Goal: Use online tool/utility

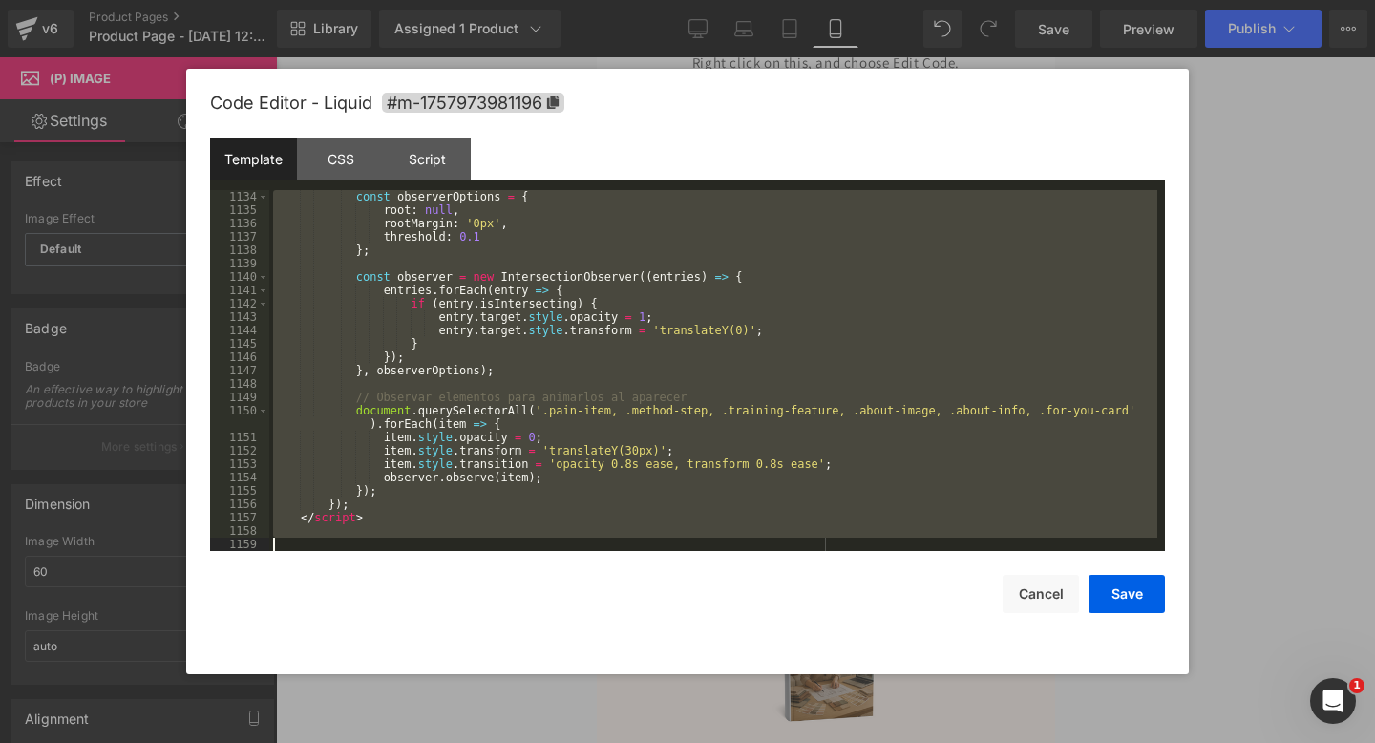
scroll to position [15400, 0]
click at [1052, 605] on button "Cancel" at bounding box center [1041, 594] width 76 height 38
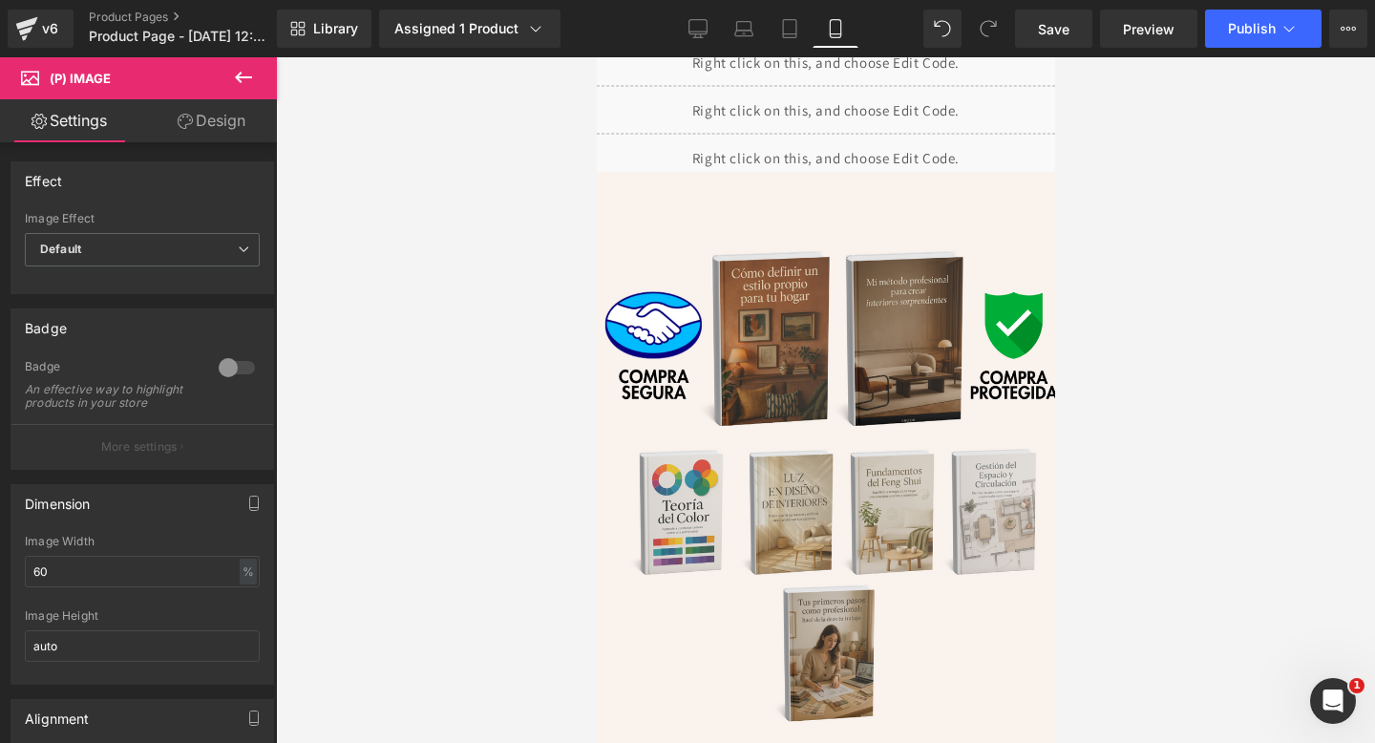
click at [855, 77] on div "Liquid" at bounding box center [825, 62] width 497 height 48
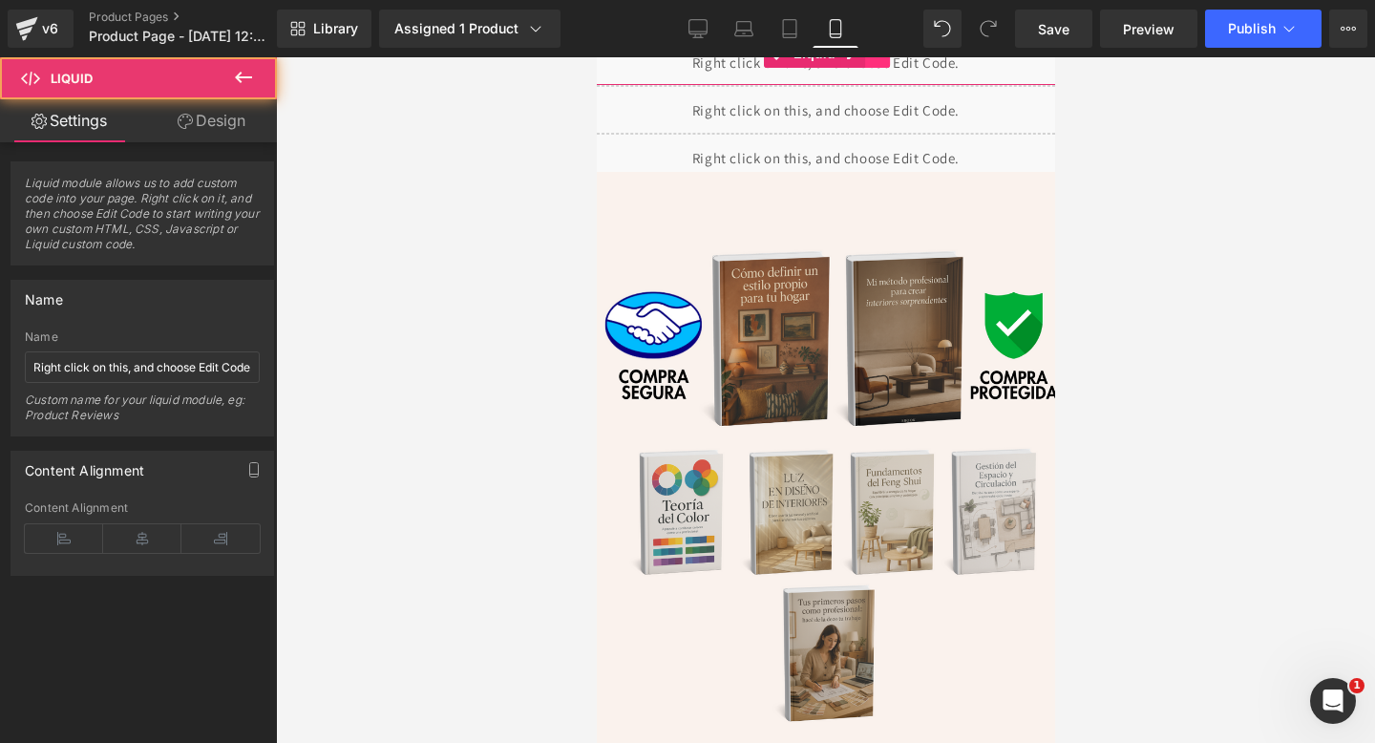
click at [877, 60] on link at bounding box center [876, 53] width 25 height 29
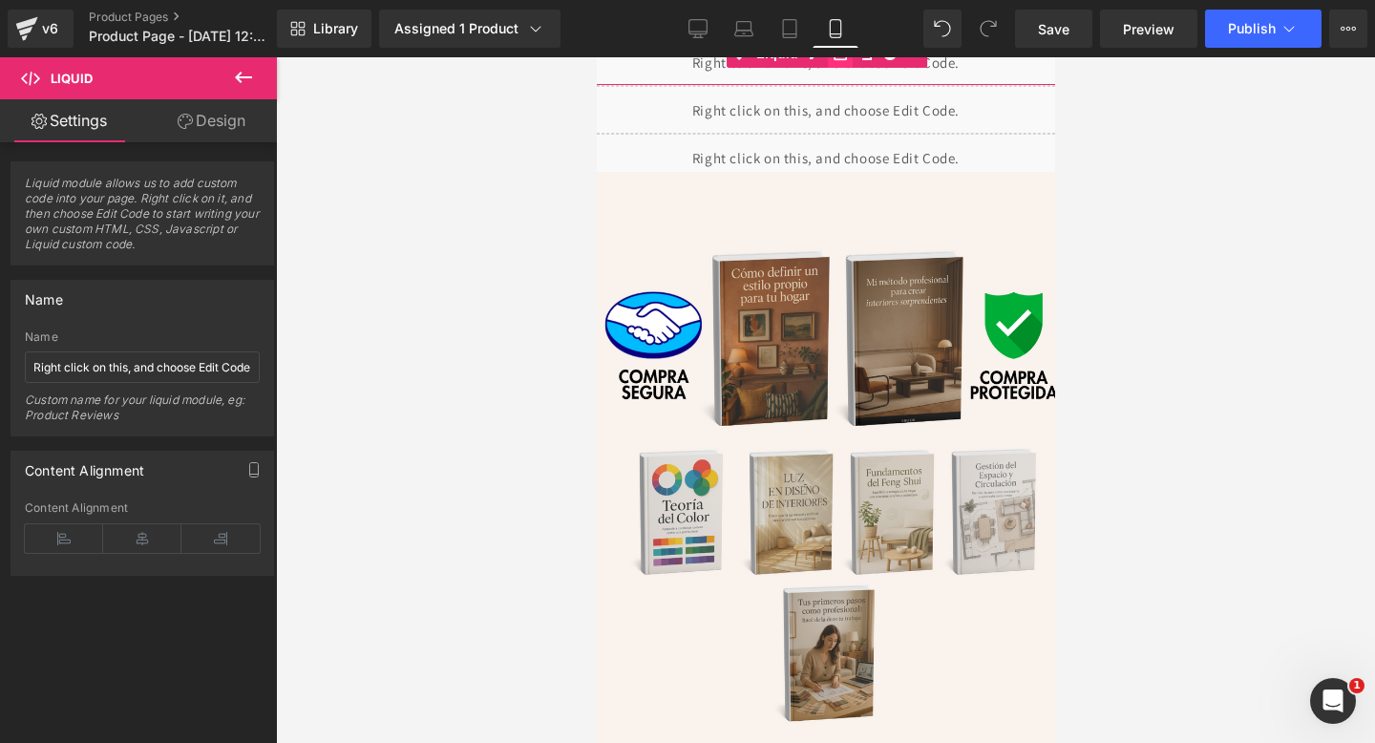
click at [837, 60] on link at bounding box center [839, 53] width 25 height 29
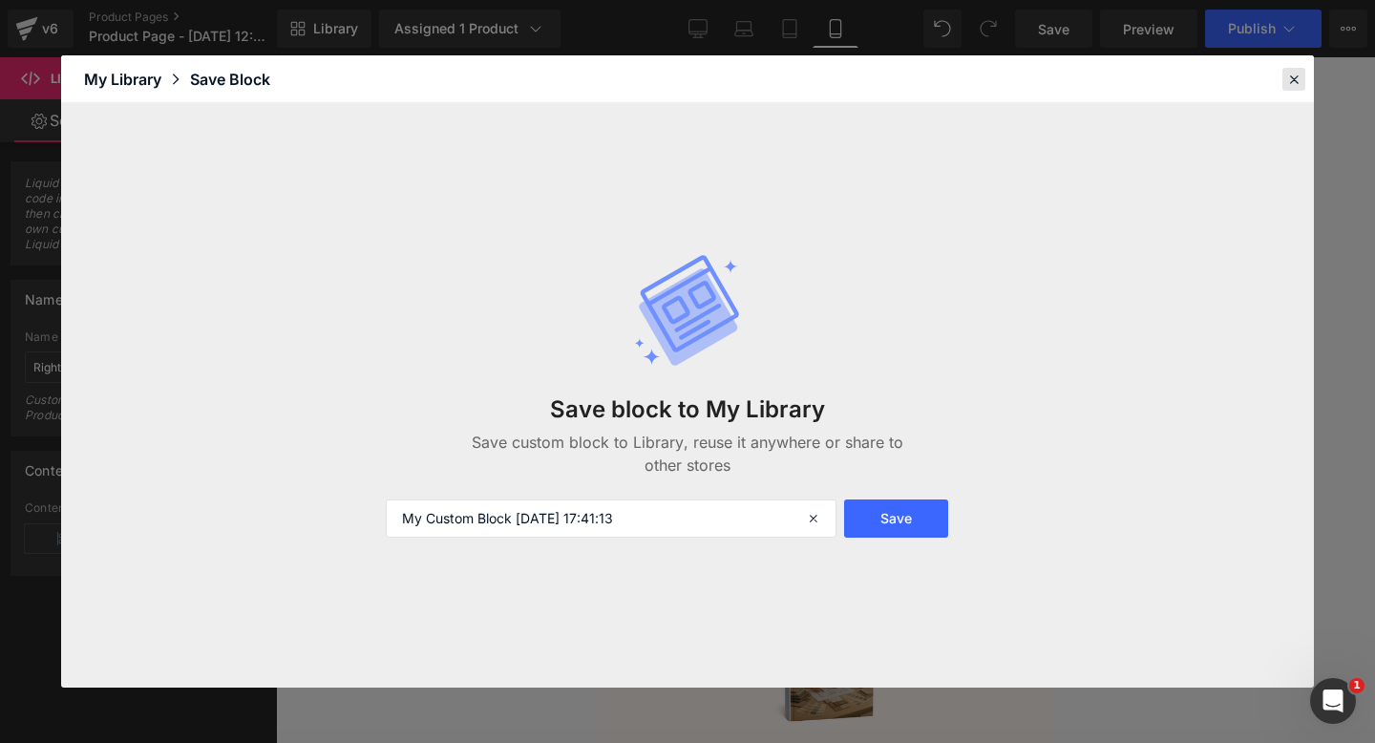
click at [1298, 80] on icon at bounding box center [1293, 79] width 17 height 17
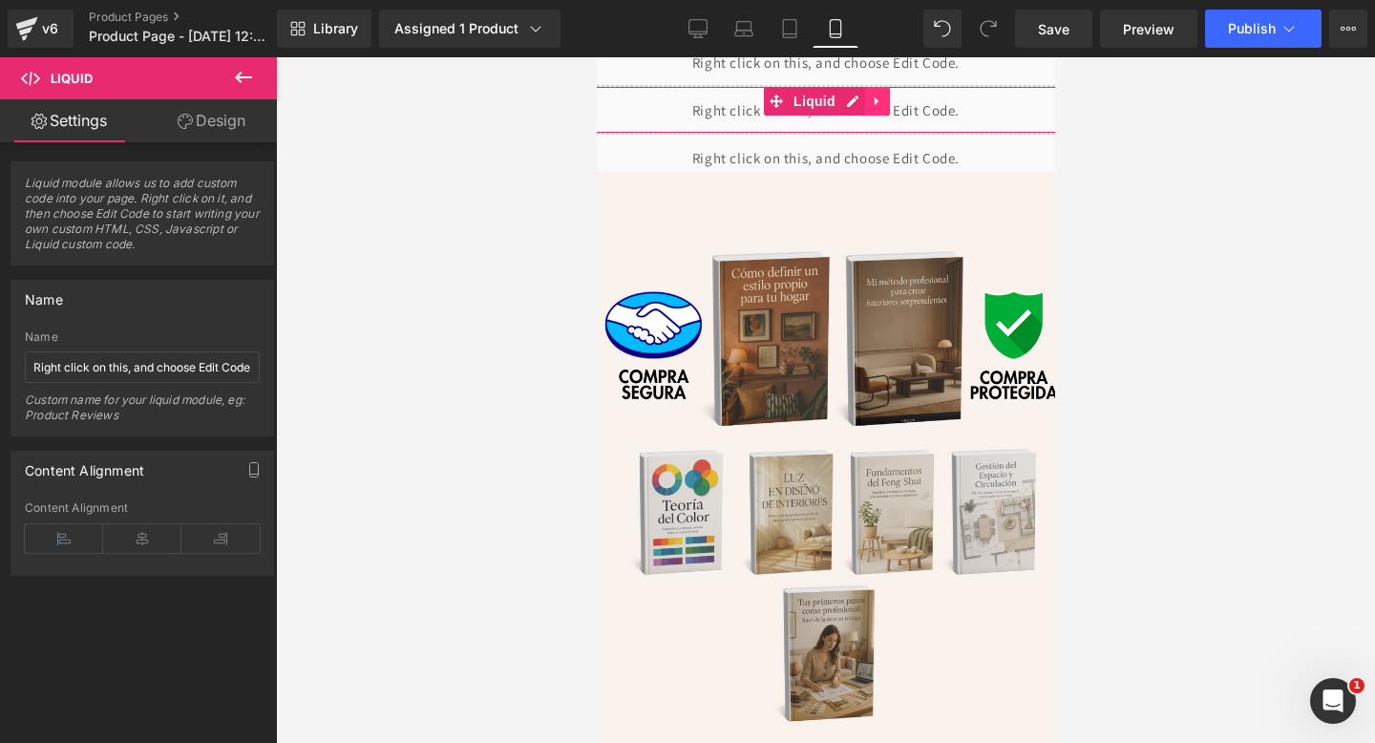
click at [872, 107] on icon at bounding box center [876, 102] width 13 height 14
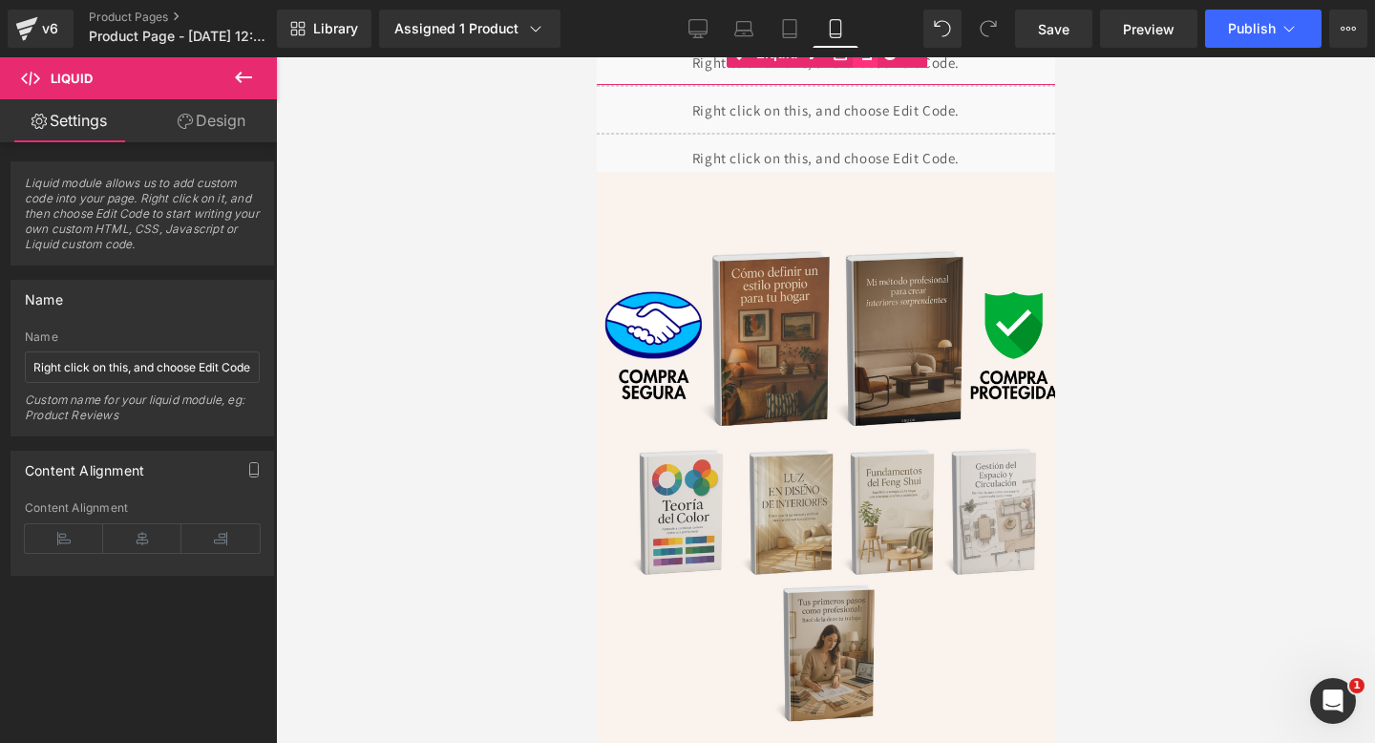
click at [873, 66] on link at bounding box center [864, 53] width 25 height 29
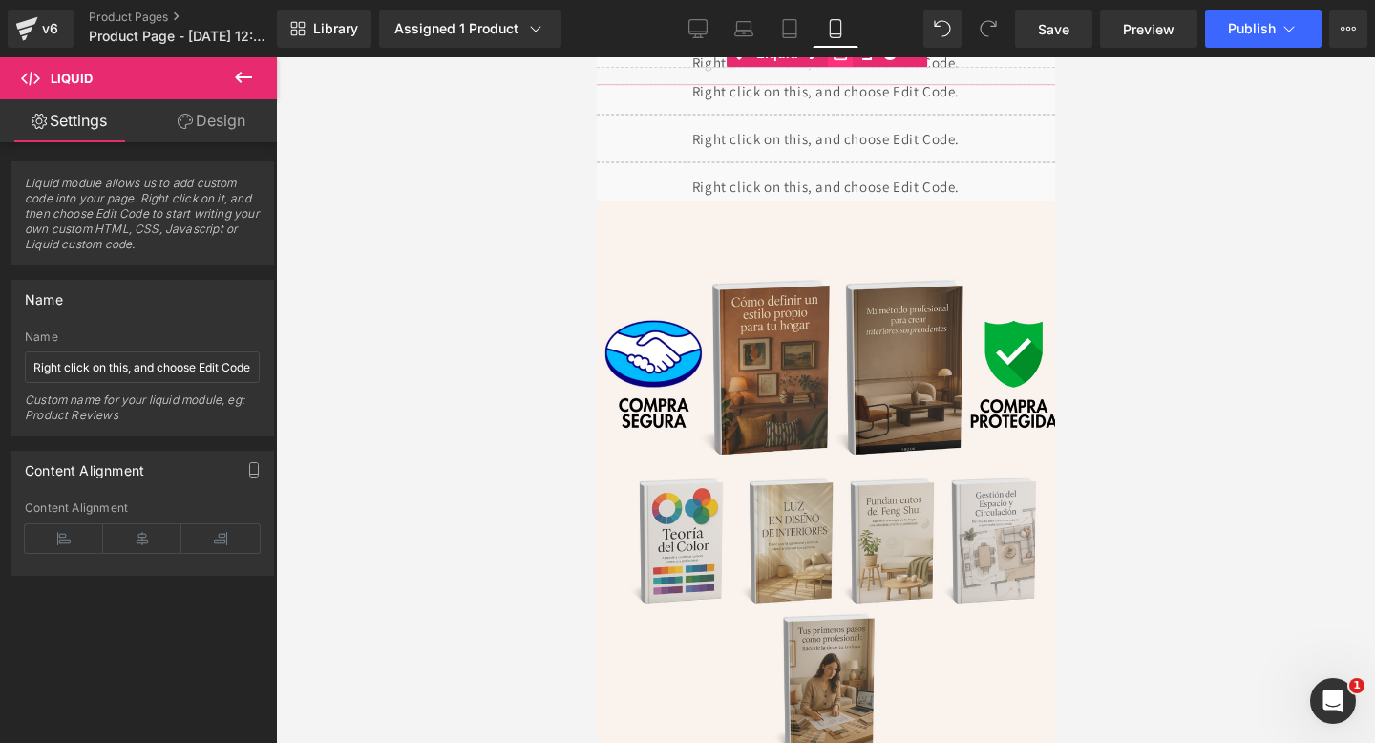
click at [835, 61] on link at bounding box center [839, 53] width 25 height 29
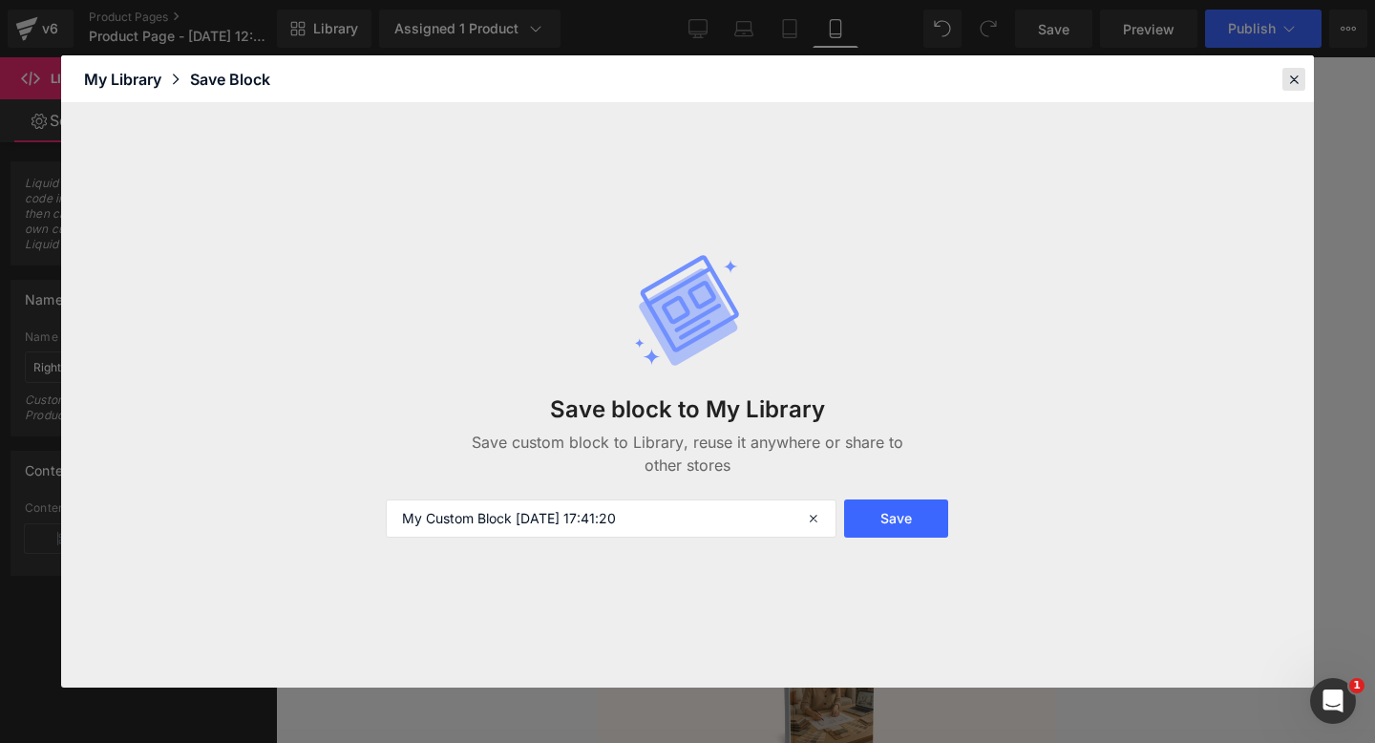
click at [1297, 77] on icon at bounding box center [1293, 79] width 17 height 17
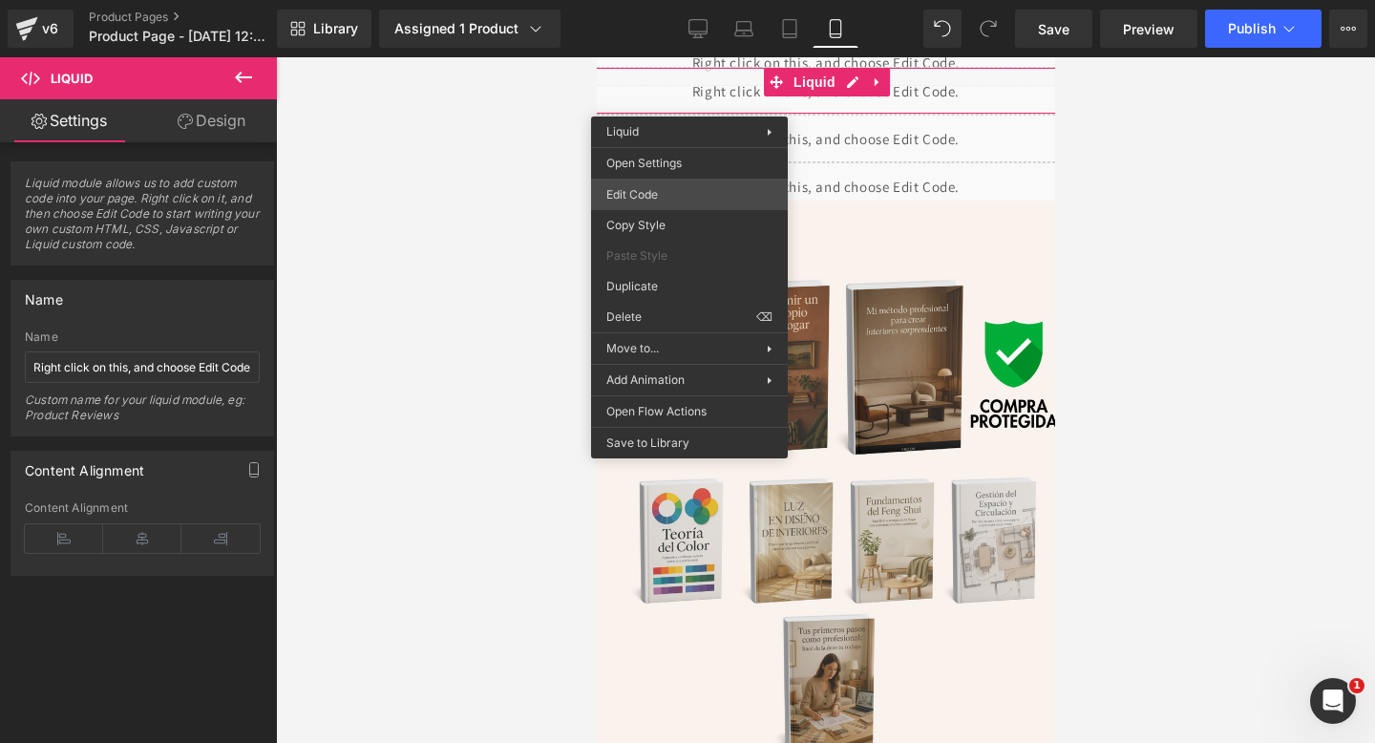
click at [634, 0] on div "Image You are previewing how the will restyle your page. You can not edit Eleme…" at bounding box center [687, 0] width 1375 height 0
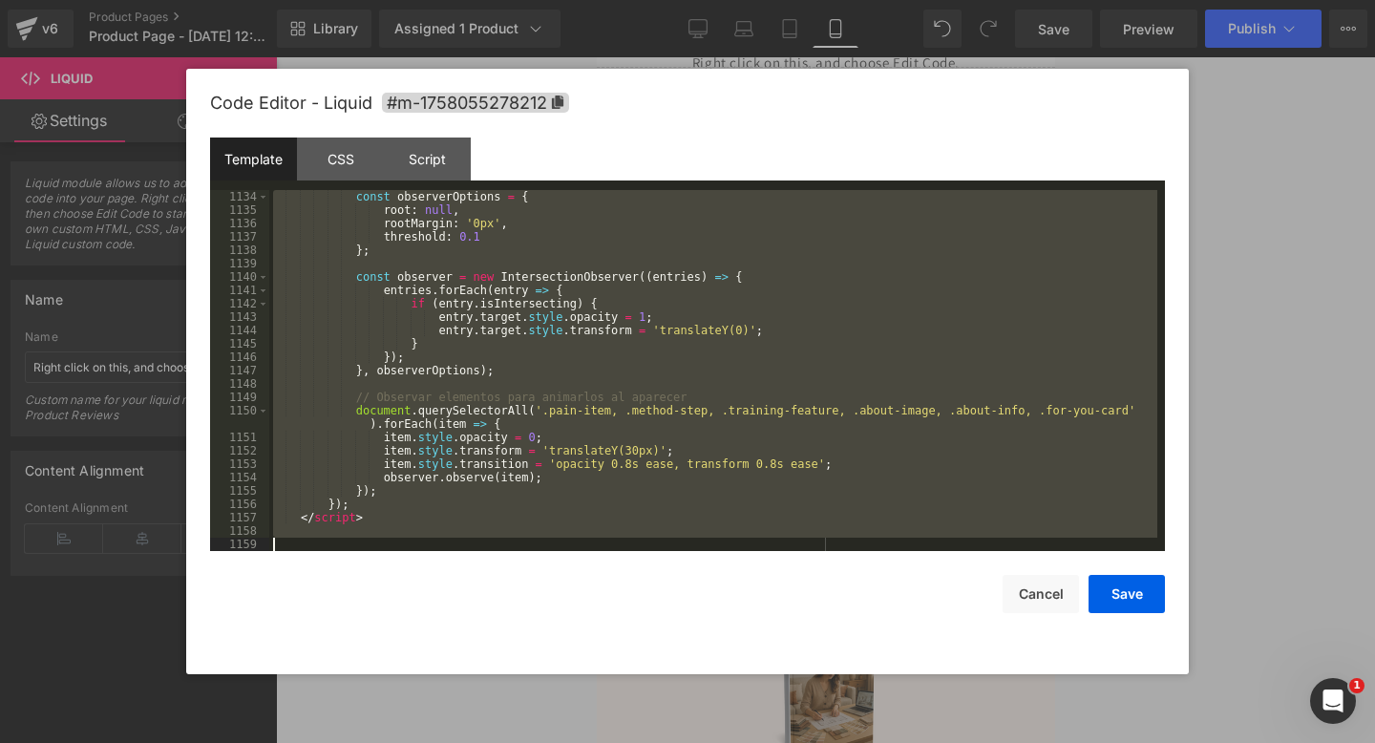
drag, startPoint x: 322, startPoint y: 215, endPoint x: 303, endPoint y: 742, distance: 527.4
click at [303, 742] on body "Image You are previewing how the will restyle your page. You can not edit Eleme…" at bounding box center [687, 371] width 1375 height 743
click at [1006, 600] on button "Cancel" at bounding box center [1041, 594] width 76 height 38
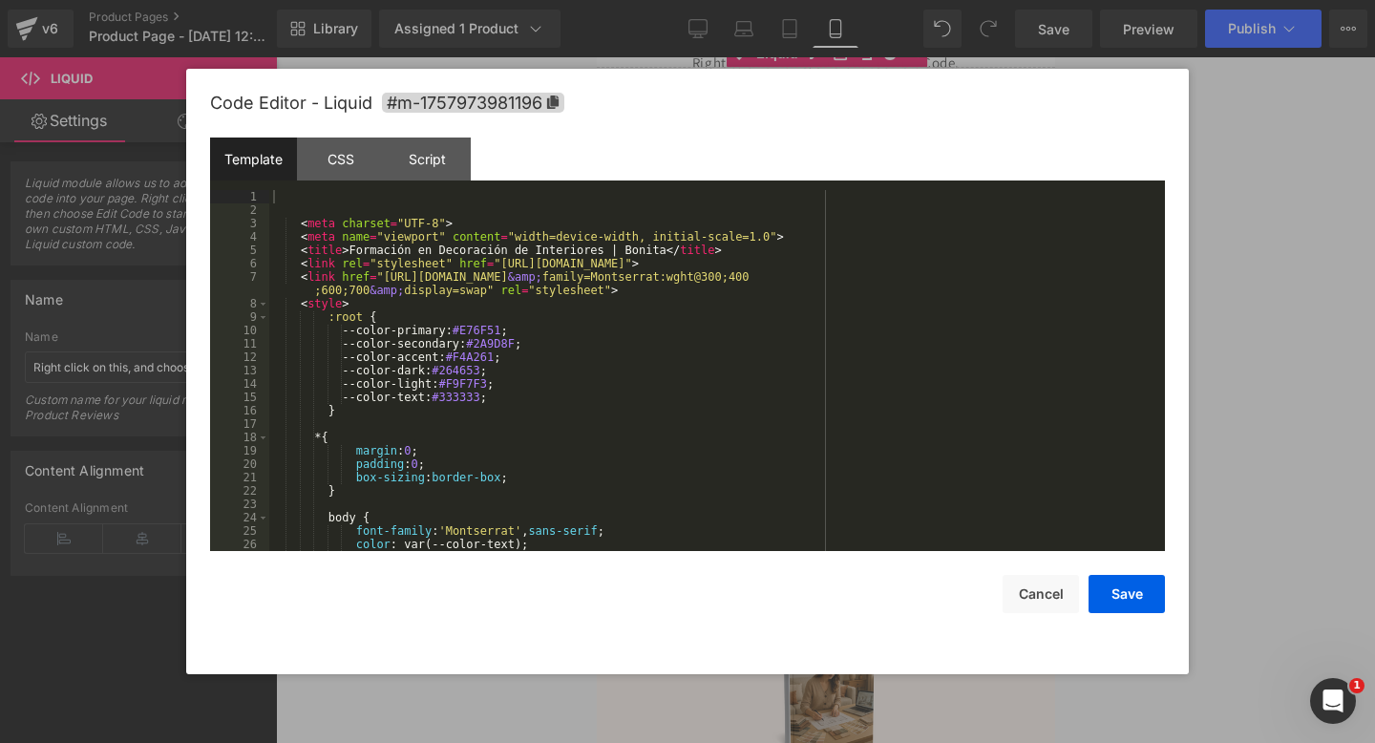
click at [628, 0] on div "Image You are previewing how the will restyle your page. You can not edit Eleme…" at bounding box center [687, 0] width 1375 height 0
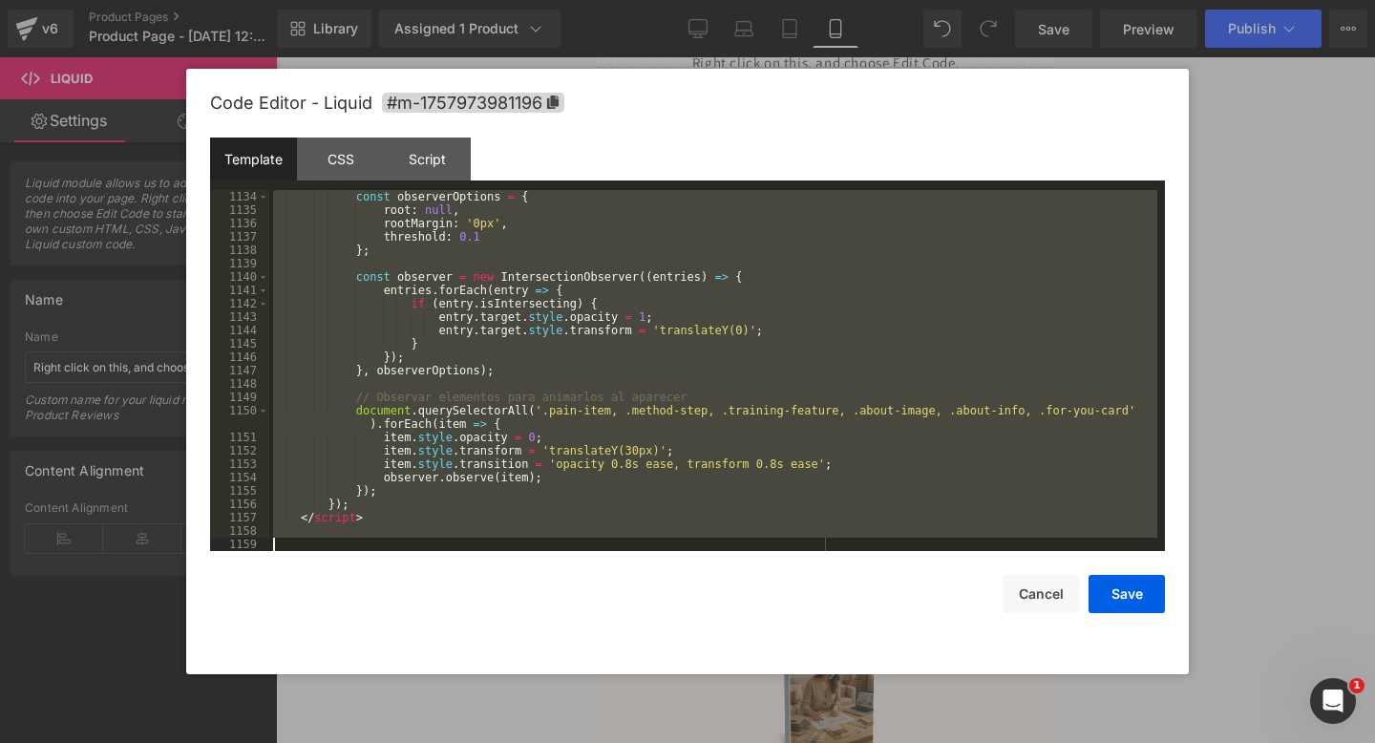
drag, startPoint x: 446, startPoint y: 192, endPoint x: 461, endPoint y: 742, distance: 550.2
click at [461, 742] on body "Image You are previewing how the will restyle your page. You can not edit Eleme…" at bounding box center [687, 371] width 1375 height 743
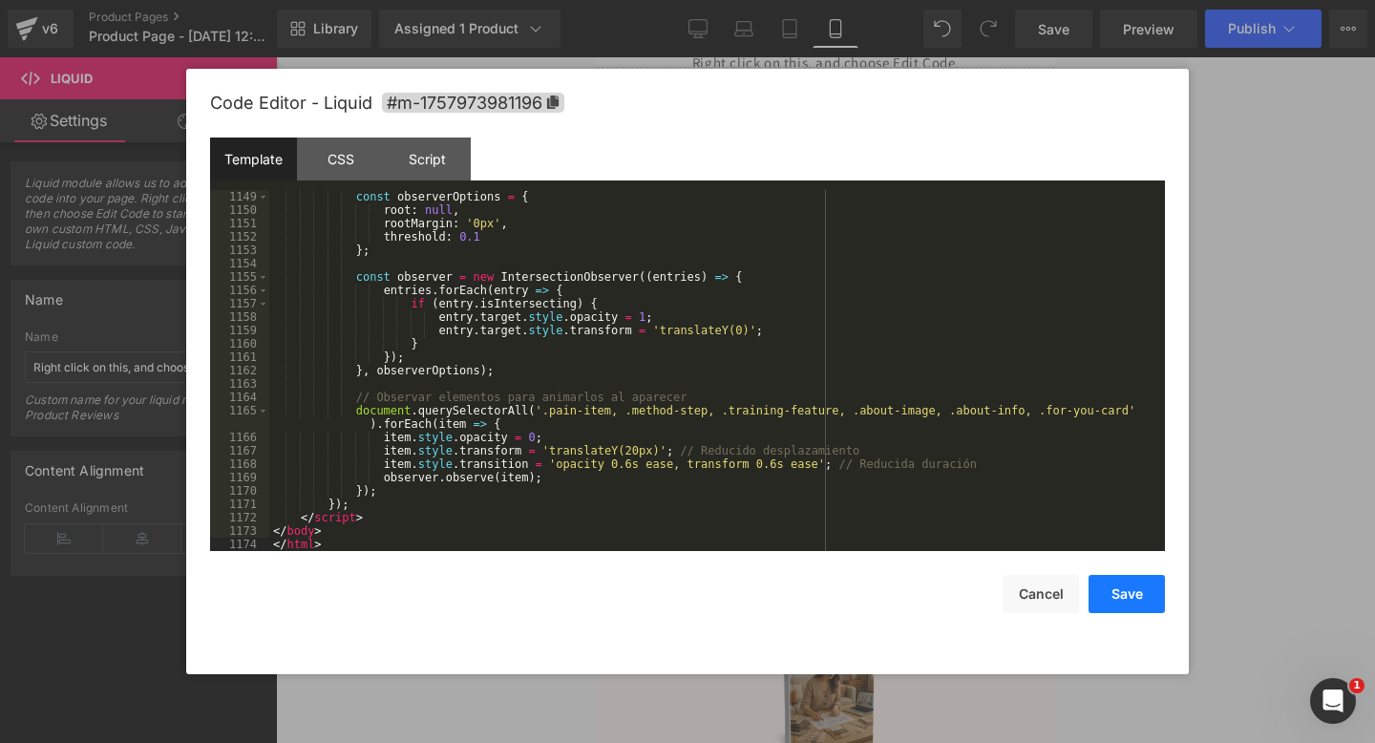
click at [1145, 606] on button "Save" at bounding box center [1127, 594] width 76 height 38
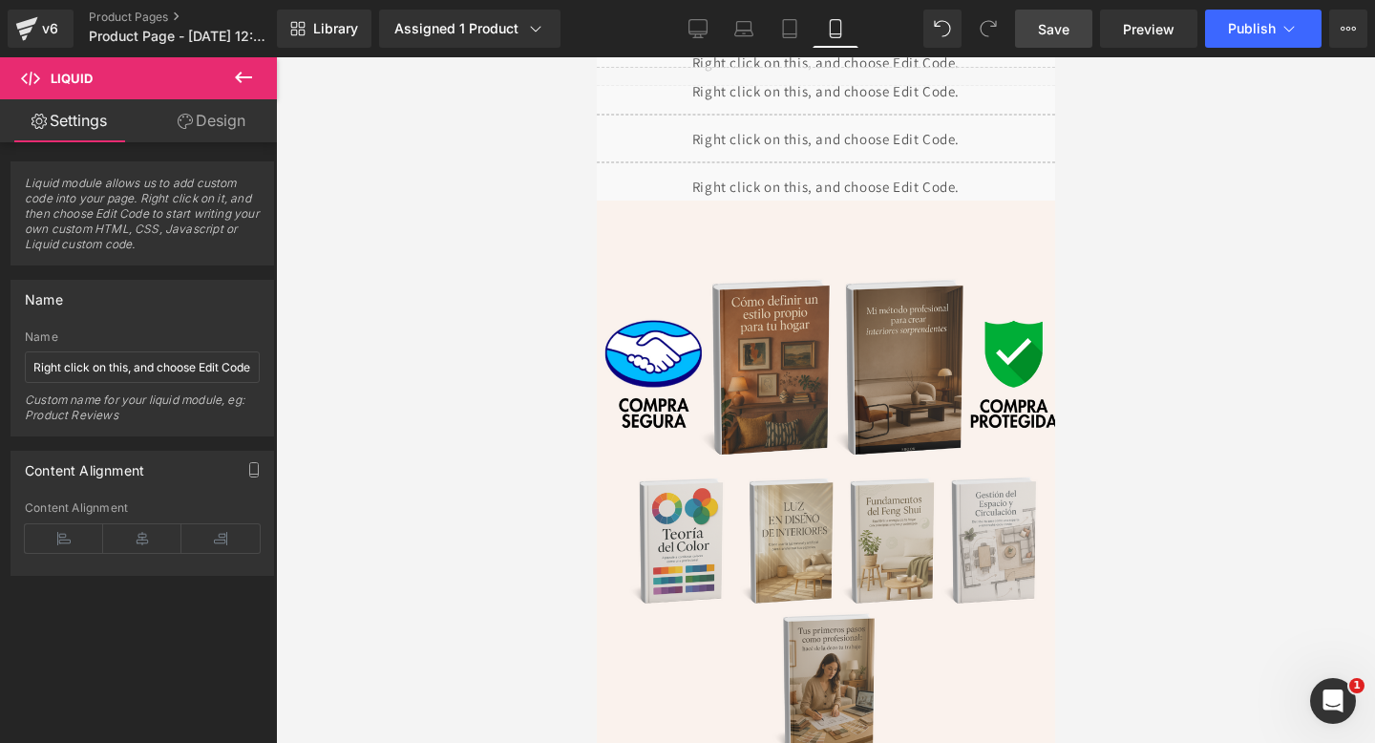
click at [1054, 38] on link "Save" at bounding box center [1053, 29] width 77 height 38
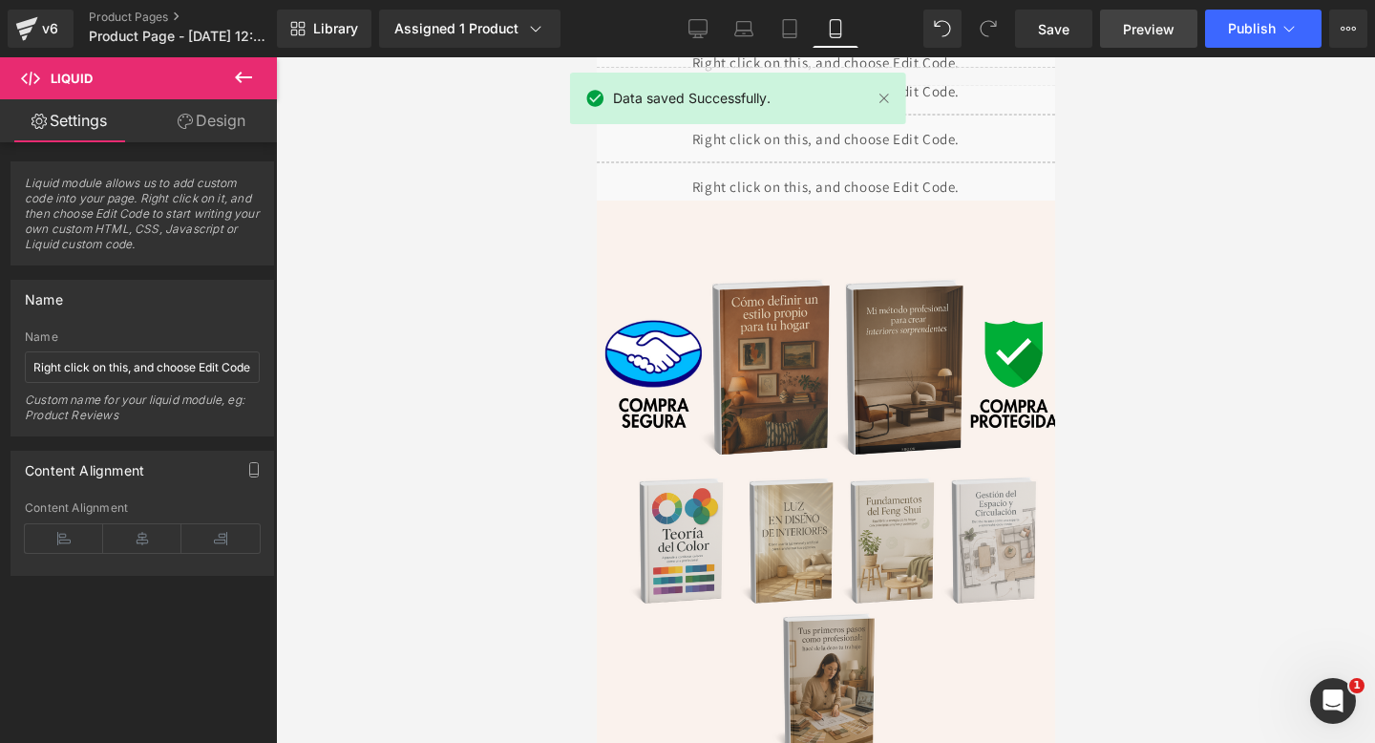
click at [1124, 35] on span "Preview" at bounding box center [1149, 29] width 52 height 20
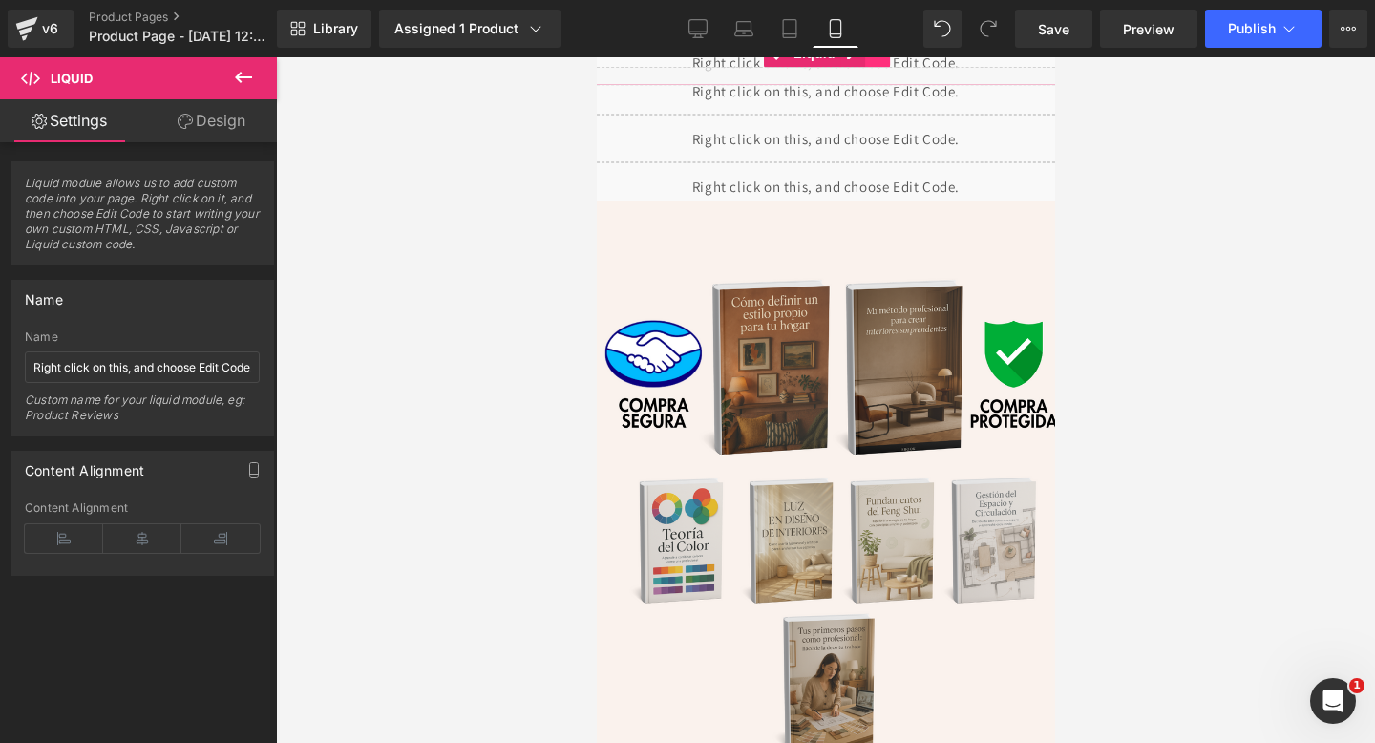
click at [880, 60] on icon at bounding box center [876, 54] width 13 height 14
click at [894, 60] on icon at bounding box center [888, 54] width 13 height 14
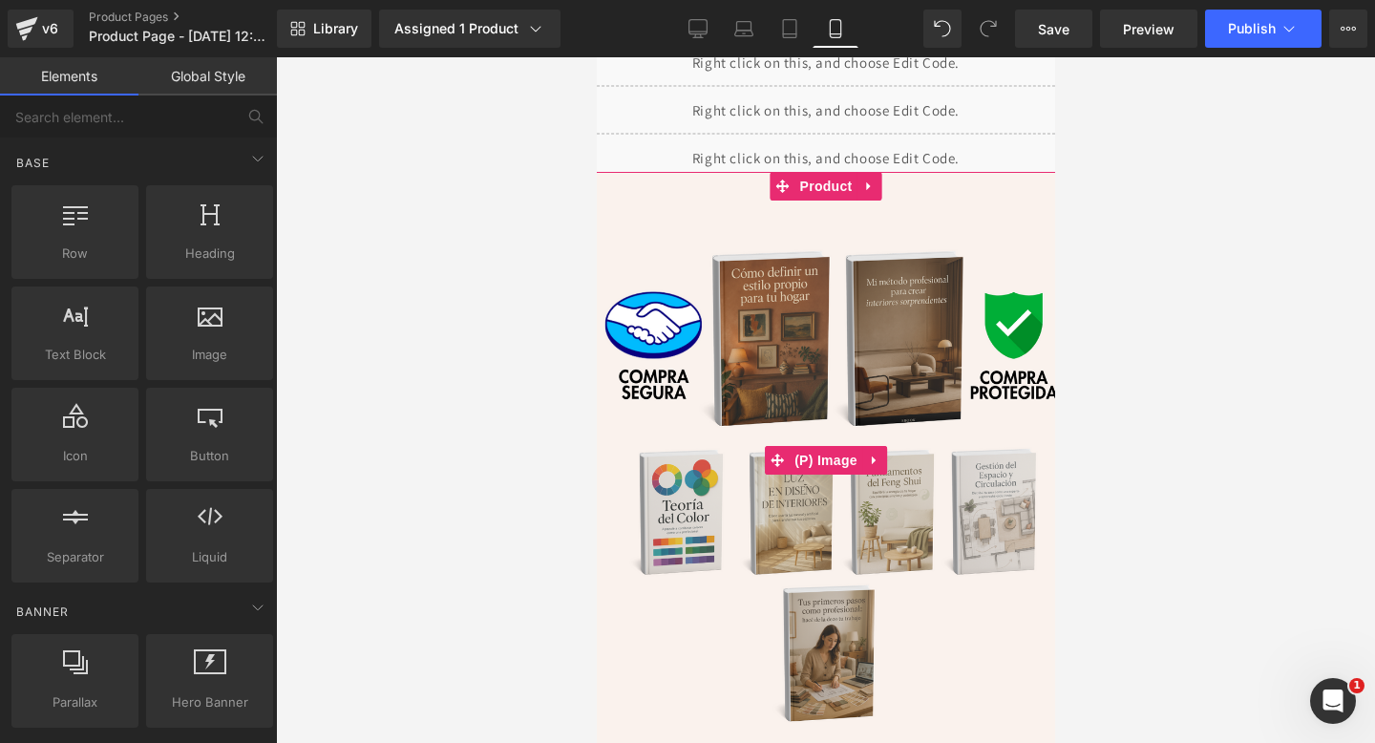
scroll to position [23, 0]
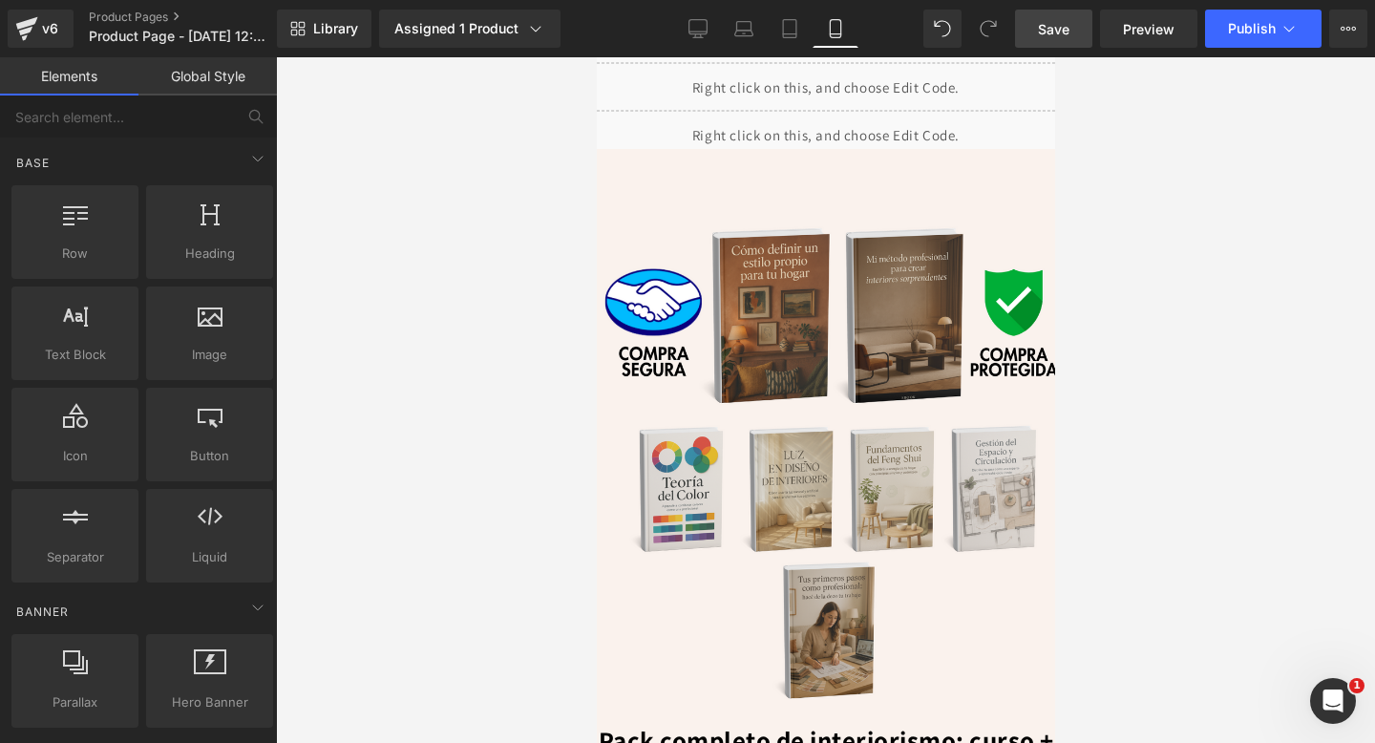
click at [1059, 42] on link "Save" at bounding box center [1053, 29] width 77 height 38
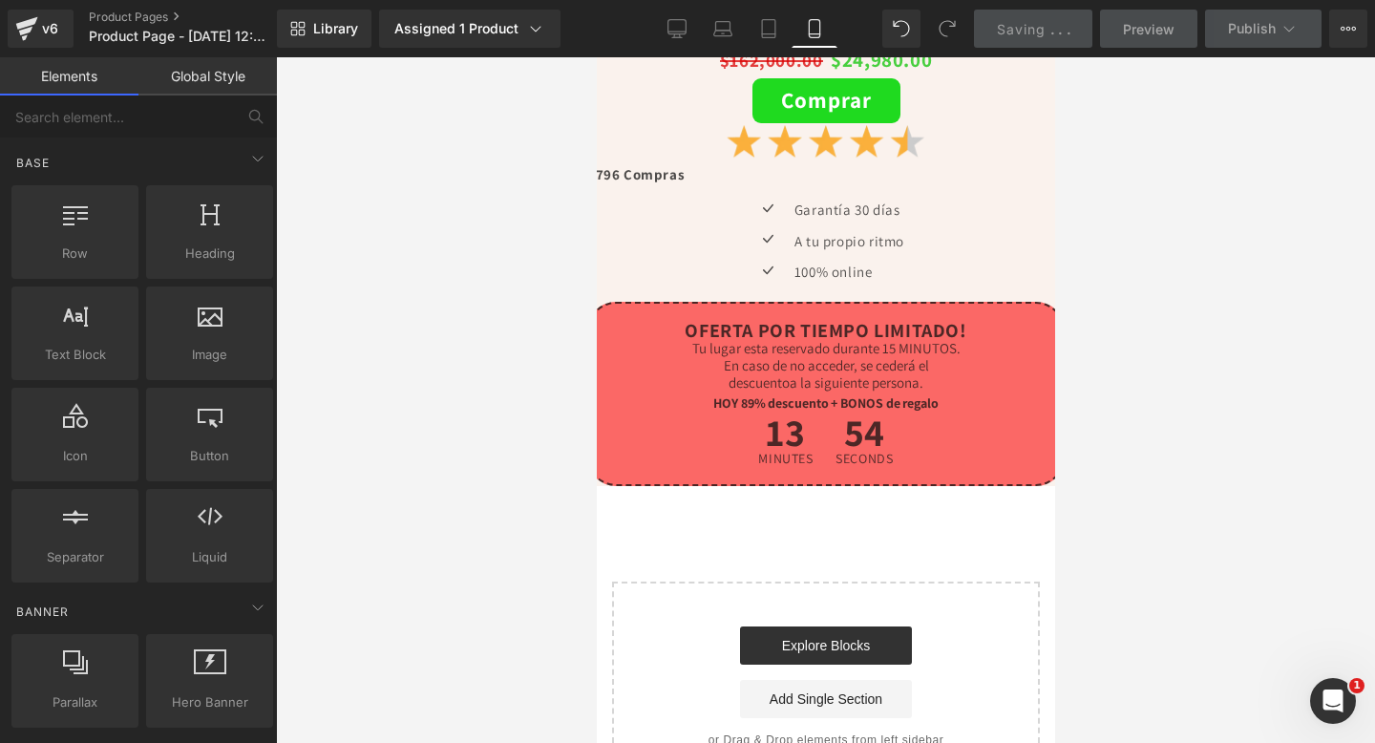
scroll to position [2533, 0]
